Goal: Check status: Check status

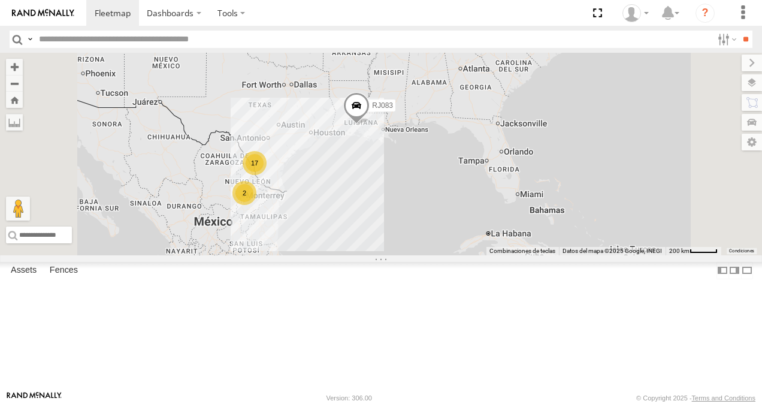
click at [0, 0] on div "RJ027" at bounding box center [0, 0] width 0 height 0
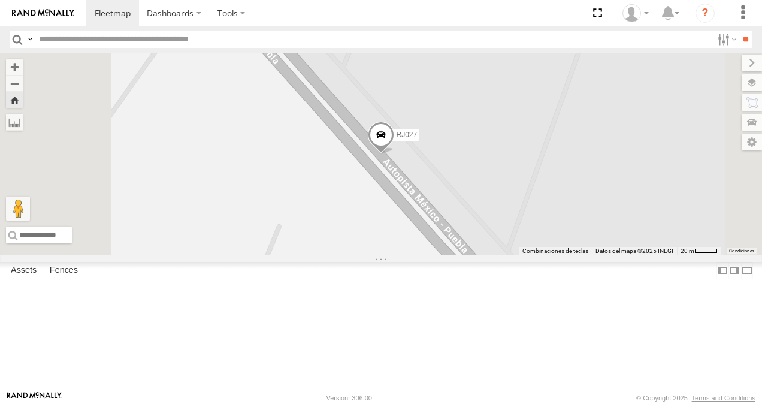
click at [394, 155] on span at bounding box center [381, 138] width 26 height 32
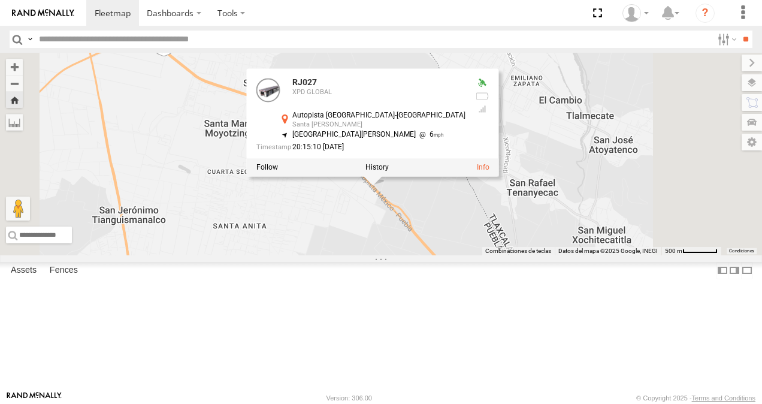
click at [527, 255] on div "RJ027 RJ027 XPD GLOBAL Autopista [GEOGRAPHIC_DATA]-[GEOGRAPHIC_DATA] [GEOGRAPHI…" at bounding box center [381, 154] width 762 height 202
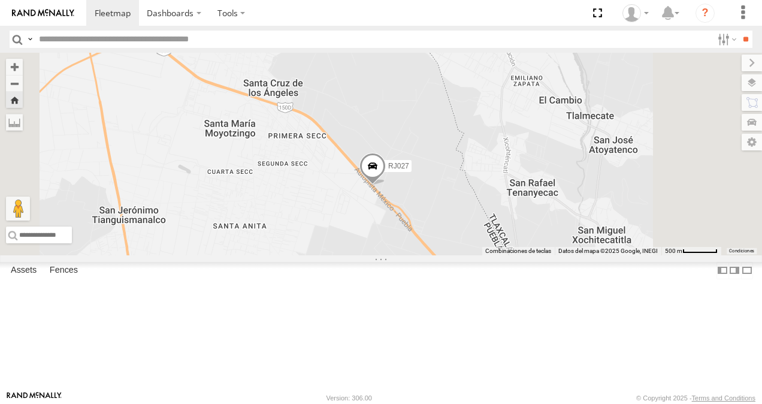
click at [386, 186] on span at bounding box center [372, 169] width 26 height 32
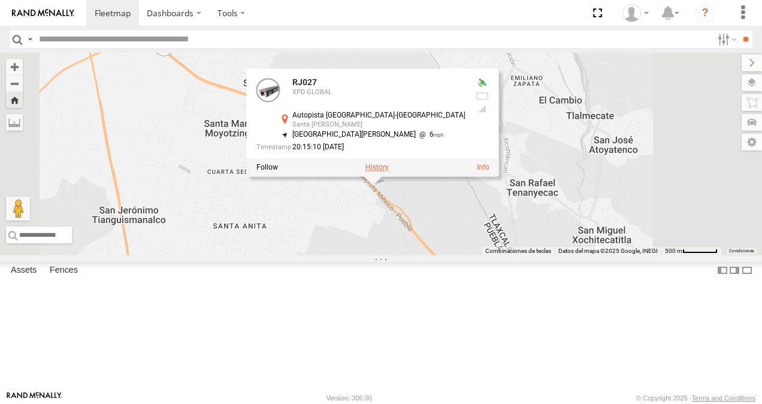
click at [389, 172] on label at bounding box center [376, 168] width 23 height 8
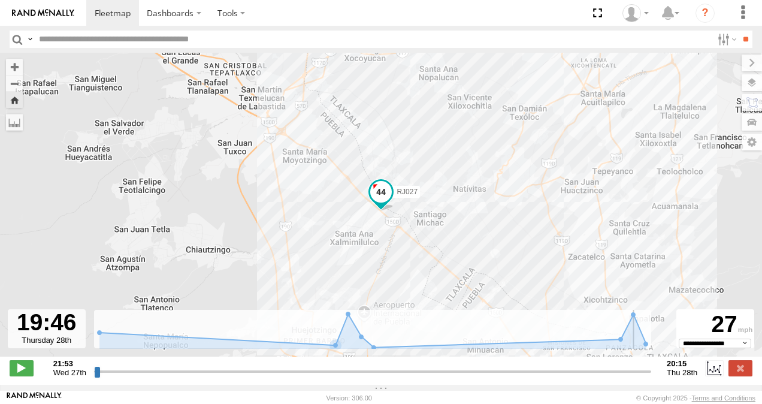
drag, startPoint x: 96, startPoint y: 379, endPoint x: 636, endPoint y: 373, distance: 539.7
click at [636, 373] on input "range" at bounding box center [372, 370] width 557 height 11
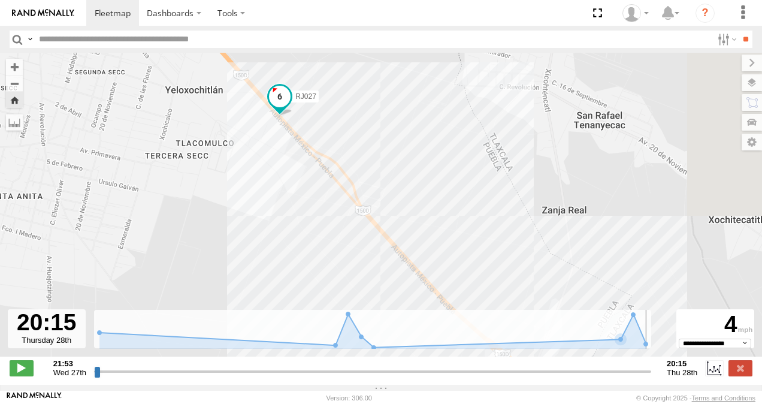
drag, startPoint x: 637, startPoint y: 380, endPoint x: 656, endPoint y: 380, distance: 19.8
click at [651, 377] on input "range" at bounding box center [372, 370] width 557 height 11
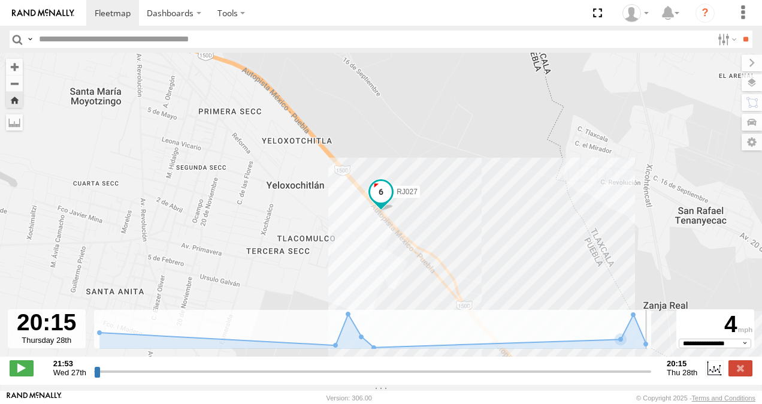
drag, startPoint x: 646, startPoint y: 379, endPoint x: 652, endPoint y: 379, distance: 6.6
click at [651, 377] on input "range" at bounding box center [372, 370] width 557 height 11
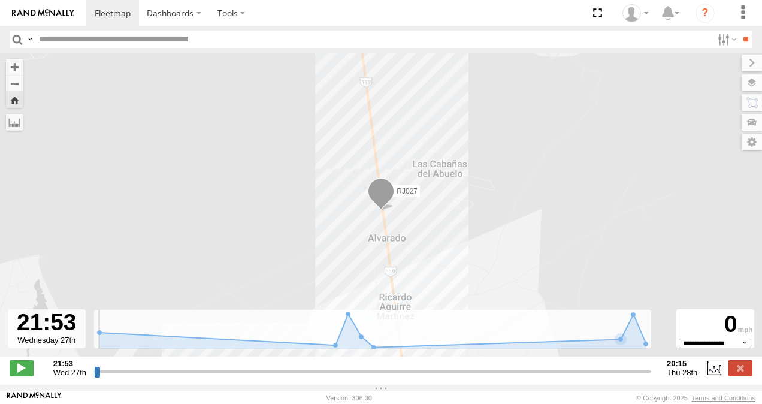
drag, startPoint x: 647, startPoint y: 379, endPoint x: 69, endPoint y: 347, distance: 578.9
type input "**********"
click at [94, 365] on input "range" at bounding box center [372, 370] width 557 height 11
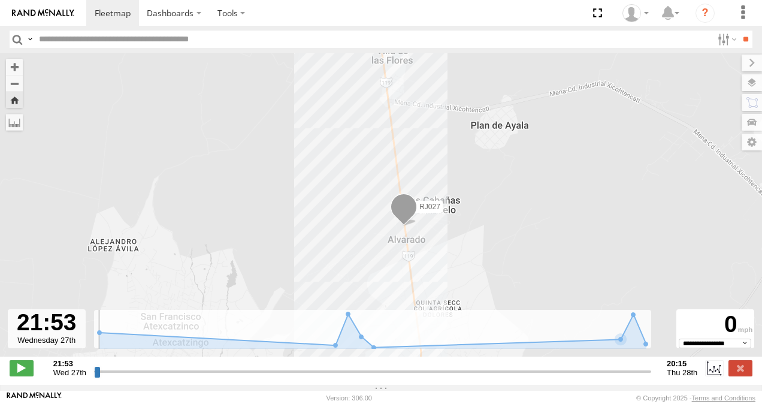
click at [408, 210] on span at bounding box center [403, 209] width 26 height 32
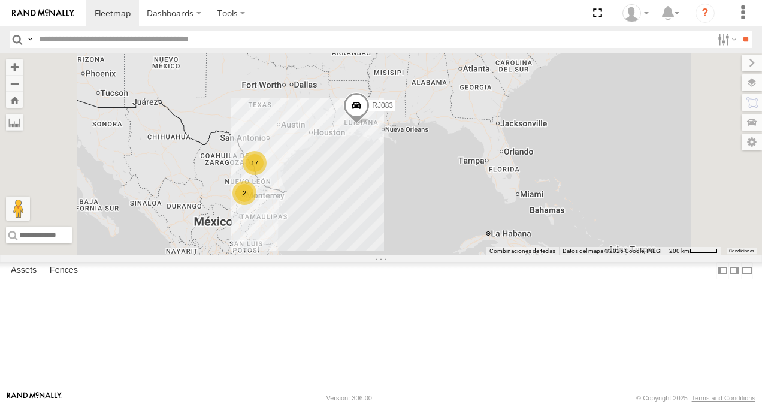
click at [0, 0] on div "XPD GLOBAL" at bounding box center [0, 0] width 0 height 0
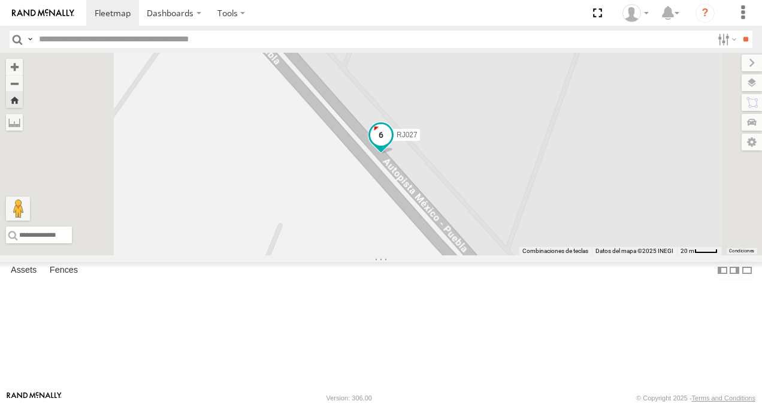
click at [392, 146] on span at bounding box center [381, 135] width 22 height 22
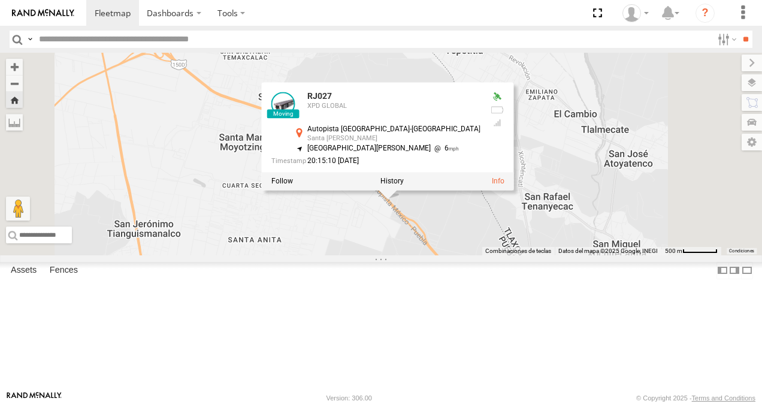
click at [546, 255] on div "RJ027 RJ027 XPD GLOBAL Autopista [GEOGRAPHIC_DATA]-[GEOGRAPHIC_DATA] [GEOGRAPHI…" at bounding box center [381, 154] width 762 height 202
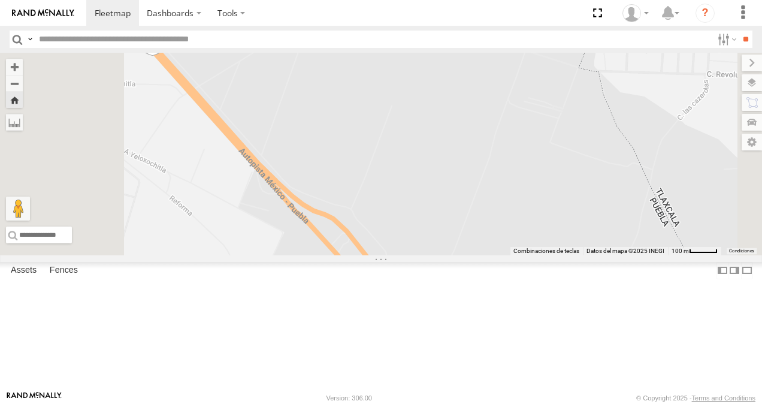
click at [0, 0] on div "RJ027" at bounding box center [0, 0] width 0 height 0
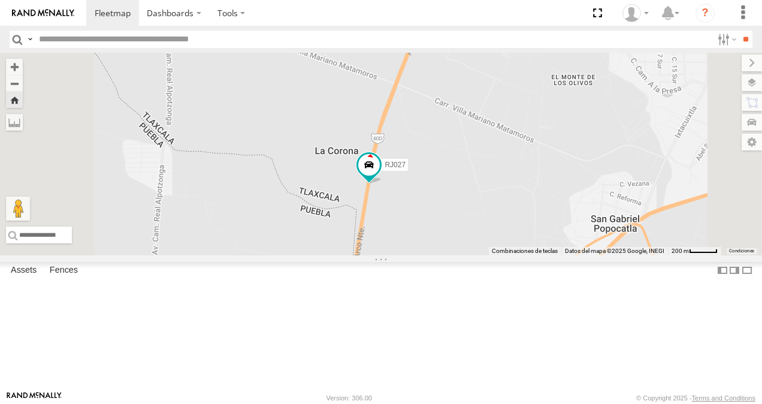
click at [496, 217] on div "RJ027" at bounding box center [381, 154] width 762 height 202
click at [494, 220] on div "RJ027" at bounding box center [381, 154] width 762 height 202
click at [380, 176] on span at bounding box center [369, 166] width 22 height 22
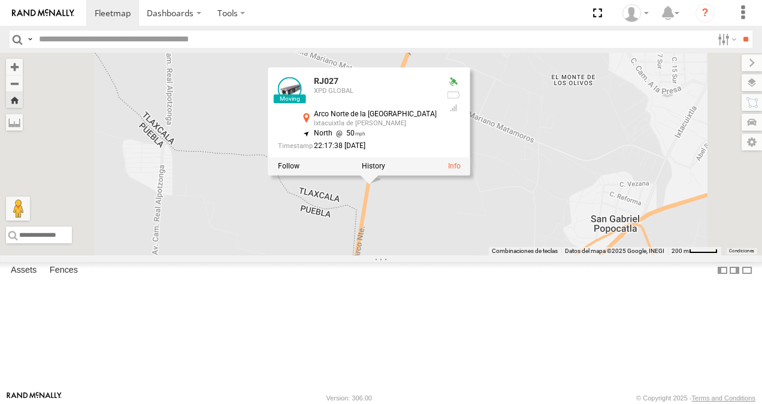
click at [437, 127] on div "Ixtacuixtla de Mariano Matamoros" at bounding box center [375, 123] width 123 height 7
click at [461, 171] on link at bounding box center [454, 166] width 13 height 8
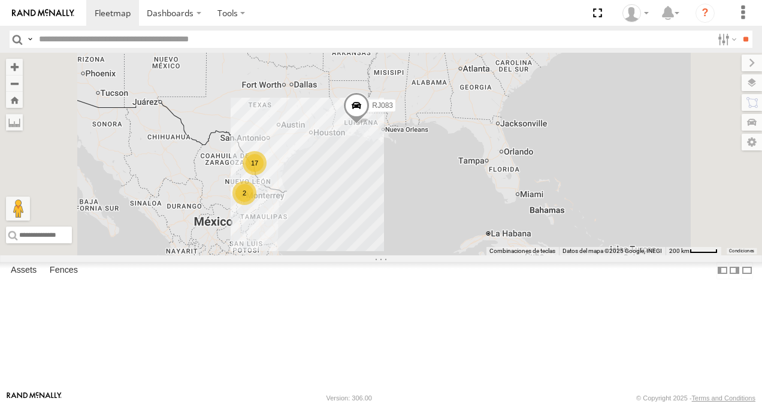
click at [0, 0] on div "XPD GLOBAL" at bounding box center [0, 0] width 0 height 0
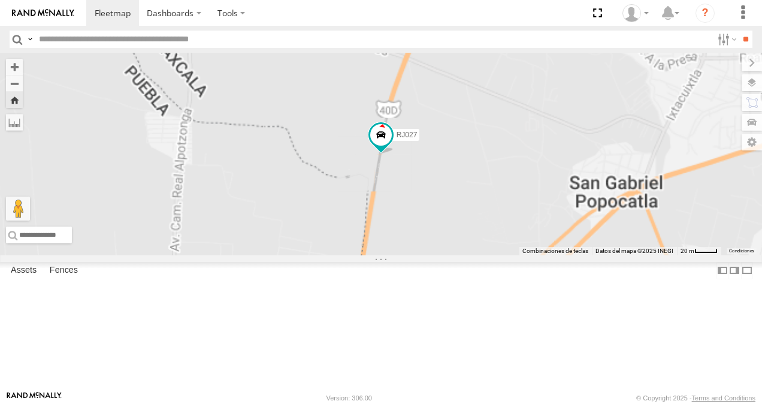
click at [0, 0] on span at bounding box center [0, 0] width 0 height 0
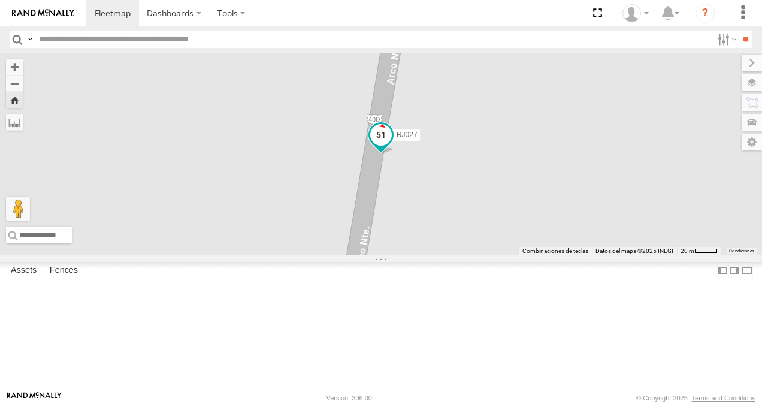
click at [394, 154] on span at bounding box center [381, 138] width 26 height 32
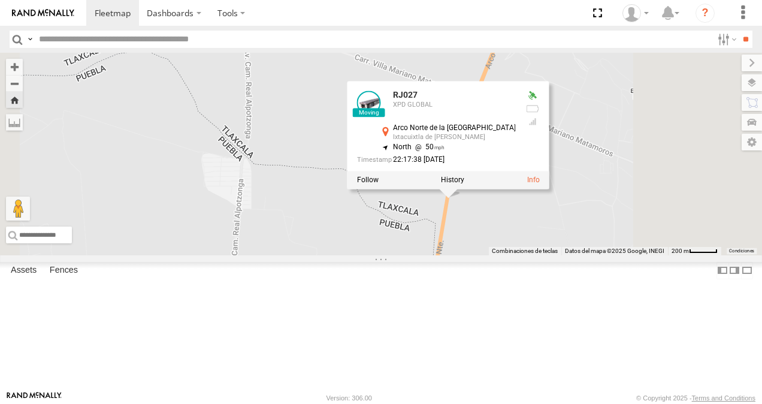
click at [656, 255] on div "RJ027 RJ027 XPD GLOBAL Arco Norte de la Ciudad de México Ixtacuixtla de Mariano…" at bounding box center [381, 154] width 762 height 202
